Goal: Register for event/course

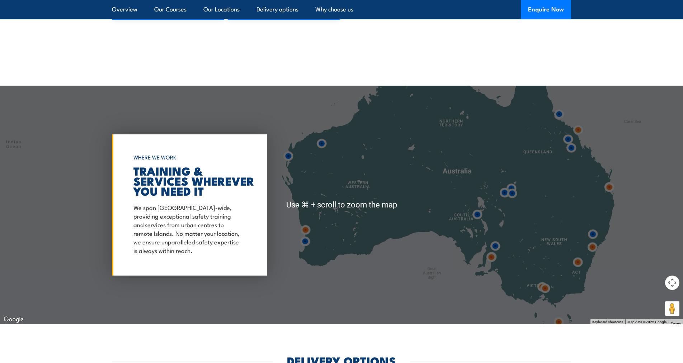
scroll to position [960, 0]
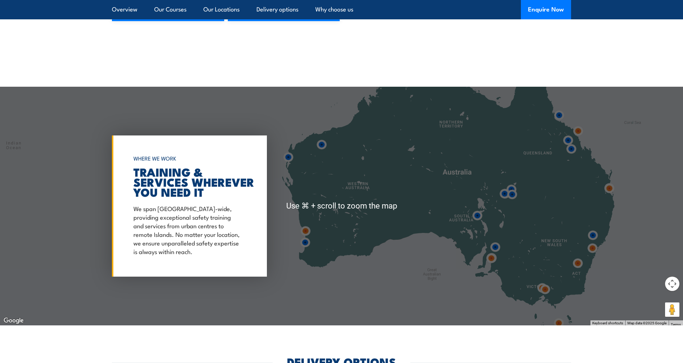
click at [358, 136] on div at bounding box center [341, 206] width 683 height 239
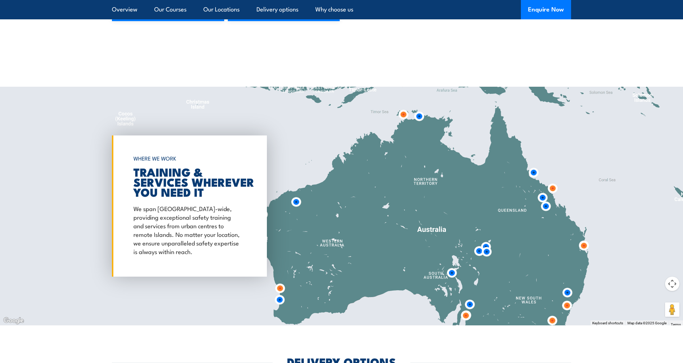
drag, startPoint x: 384, startPoint y: 156, endPoint x: 357, endPoint y: 217, distance: 66.7
click at [357, 218] on div at bounding box center [341, 206] width 683 height 239
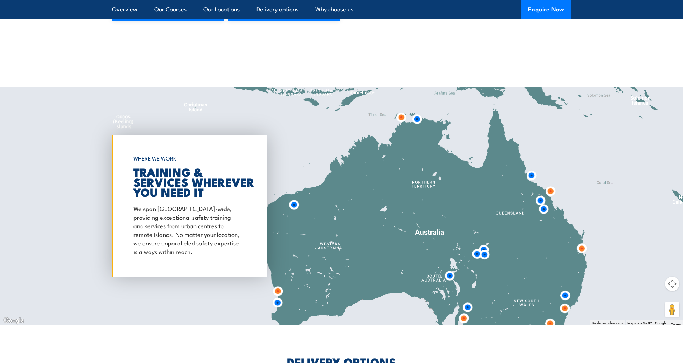
click at [400, 116] on img at bounding box center [401, 117] width 13 height 13
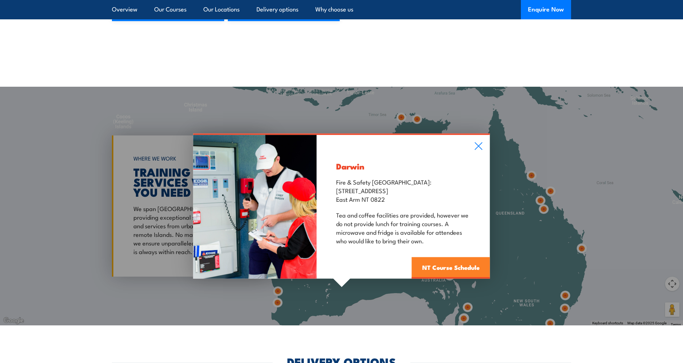
click at [453, 267] on link "NT Course Schedule" at bounding box center [451, 269] width 78 height 22
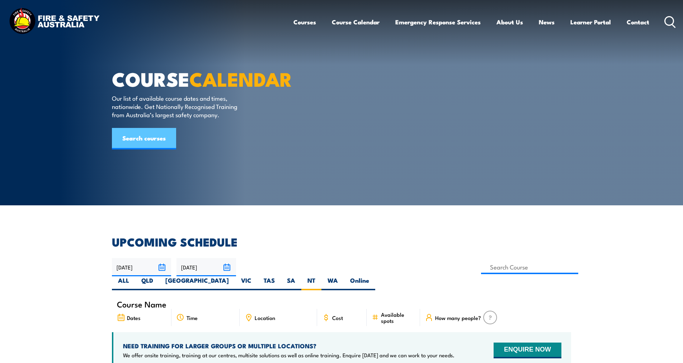
click at [137, 150] on link "Search courses" at bounding box center [144, 139] width 64 height 22
click at [481, 264] on input at bounding box center [529, 267] width 97 height 14
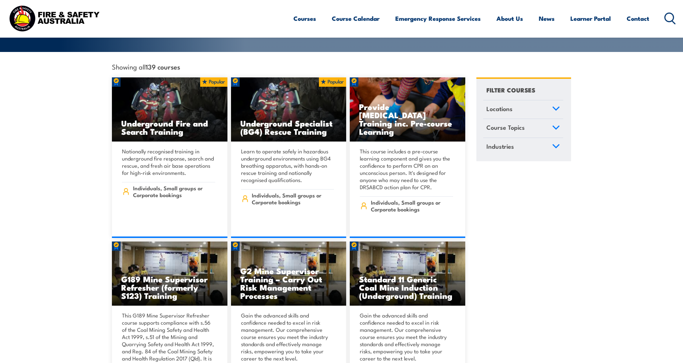
scroll to position [189, 0]
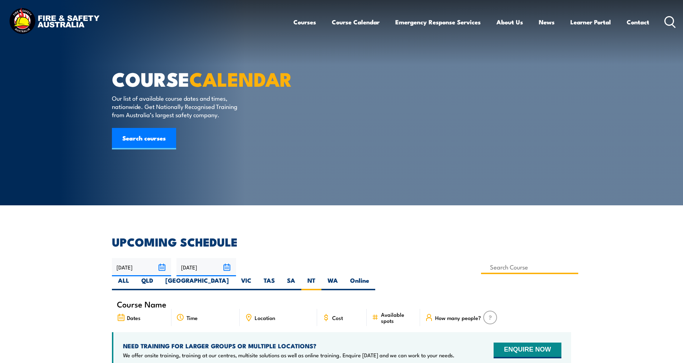
click at [481, 269] on input at bounding box center [529, 267] width 97 height 14
type input "wh"
